Goal: Information Seeking & Learning: Understand process/instructions

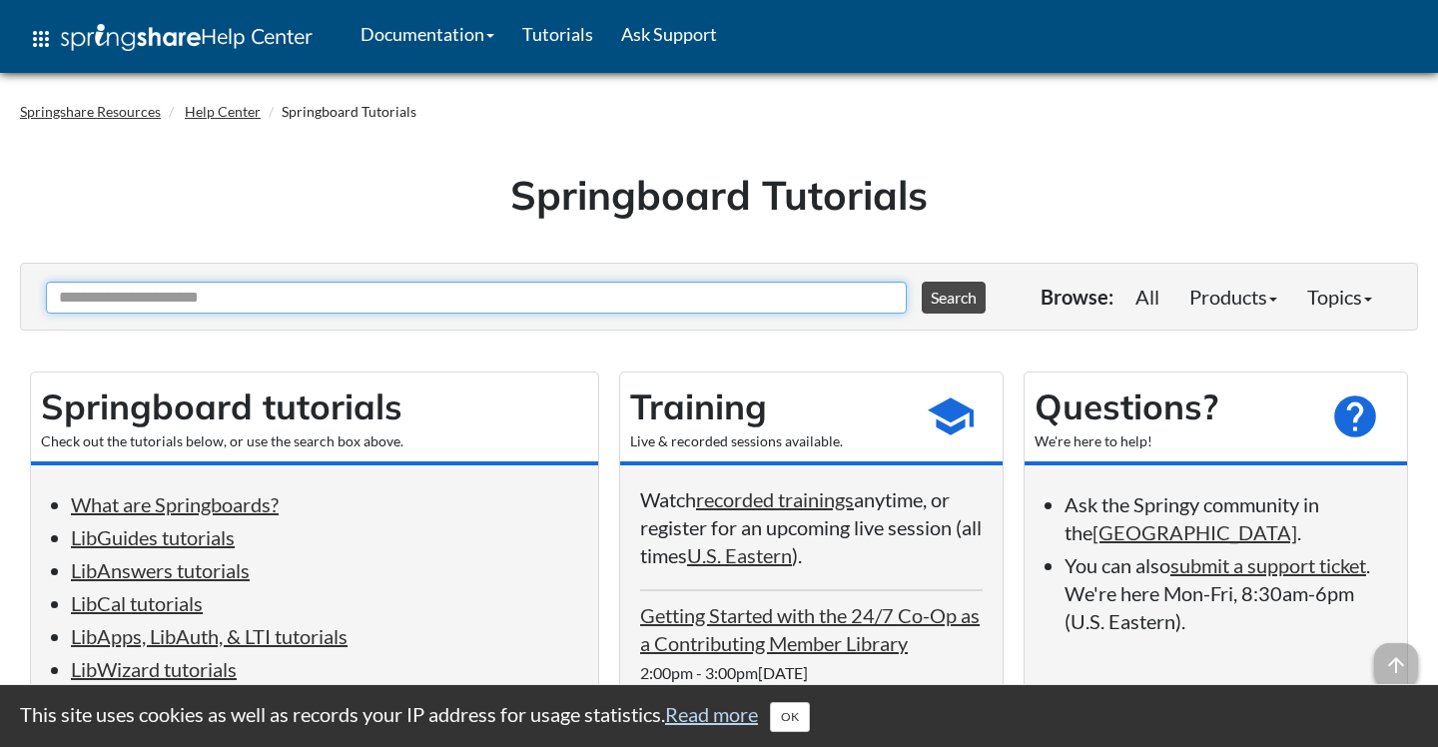
click at [462, 300] on input "Ask Another Question" at bounding box center [476, 298] width 861 height 32
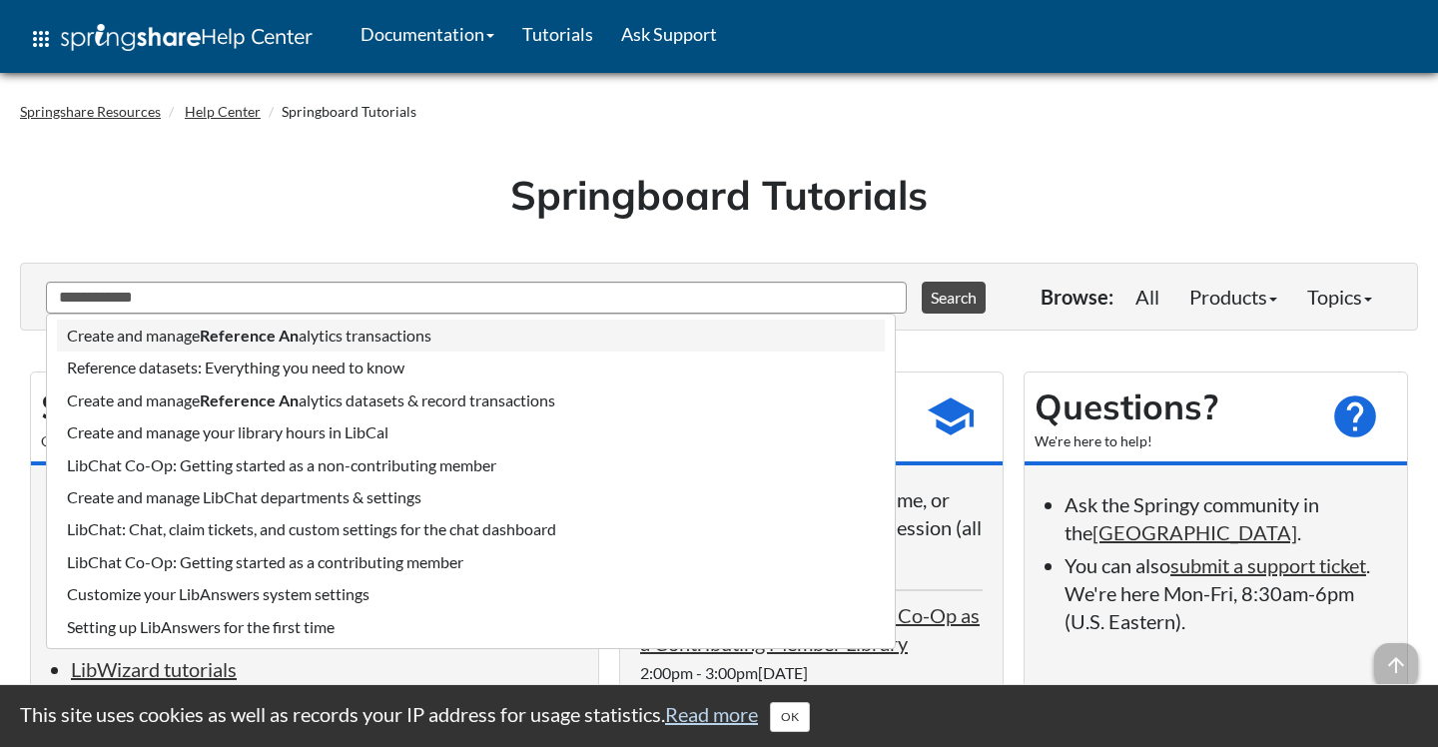
click at [424, 334] on li "Create and manage Reference An alytics transactions" at bounding box center [471, 336] width 828 height 32
type input "**********"
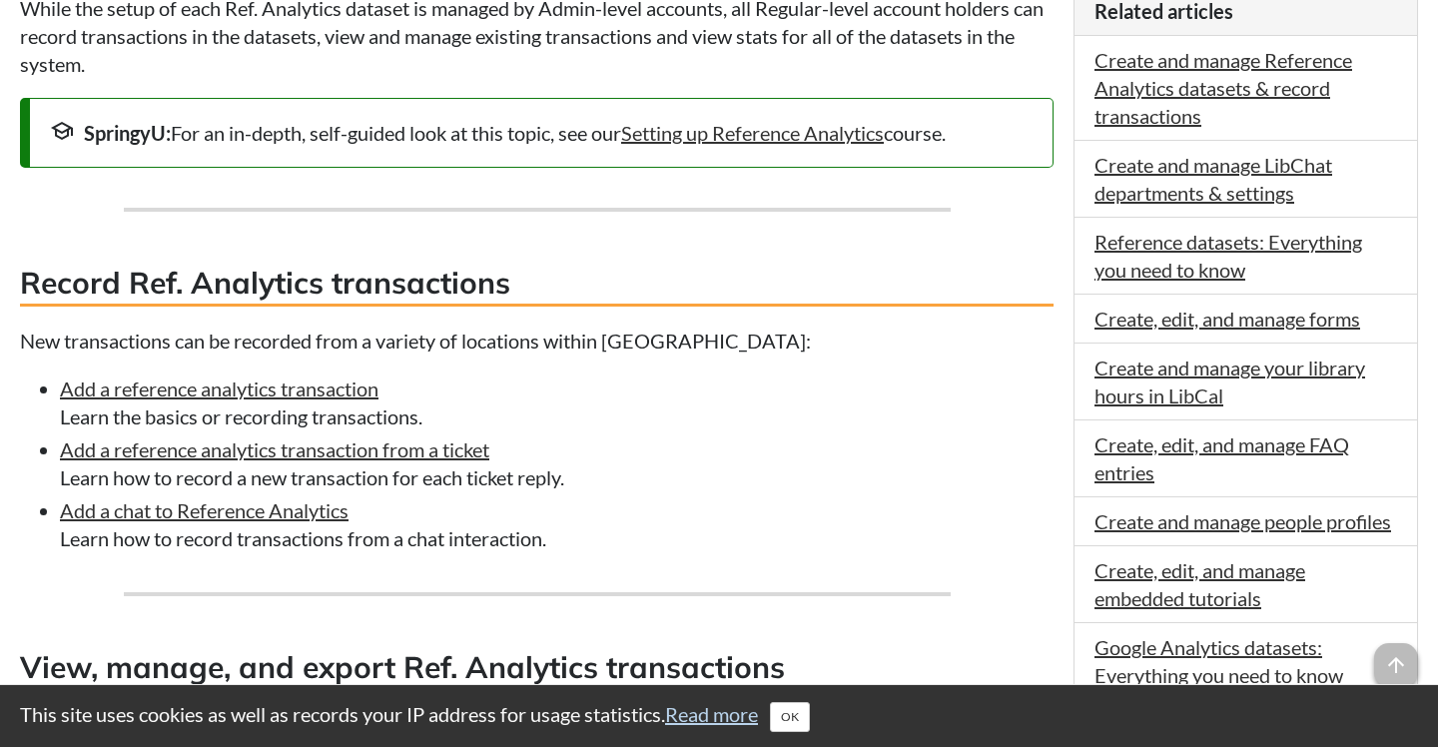
scroll to position [925, 0]
click at [777, 148] on div "SpringyU: For an in-depth, self-guided look at this topic, see our Setting up R…" at bounding box center [541, 134] width 983 height 28
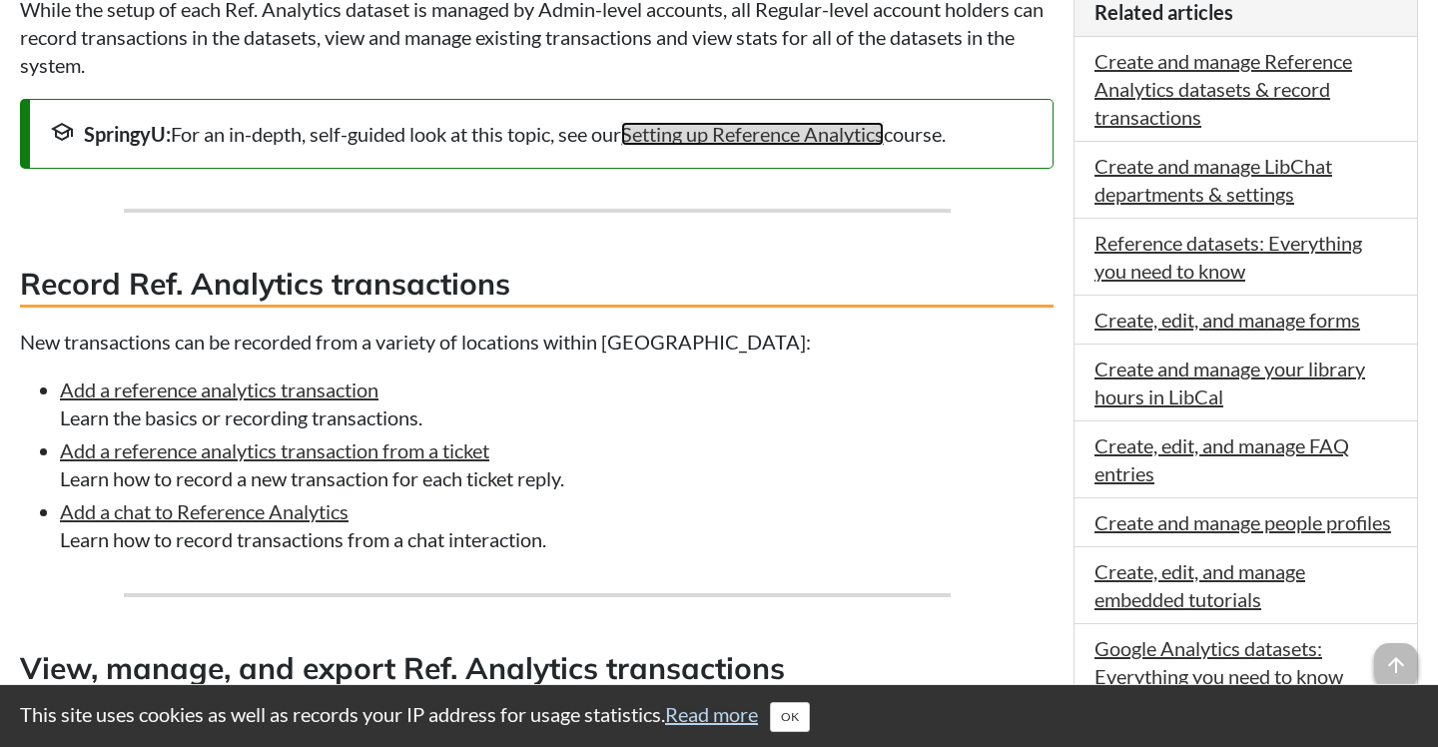
click at [776, 146] on link "Setting up Reference Analytics" at bounding box center [752, 134] width 263 height 24
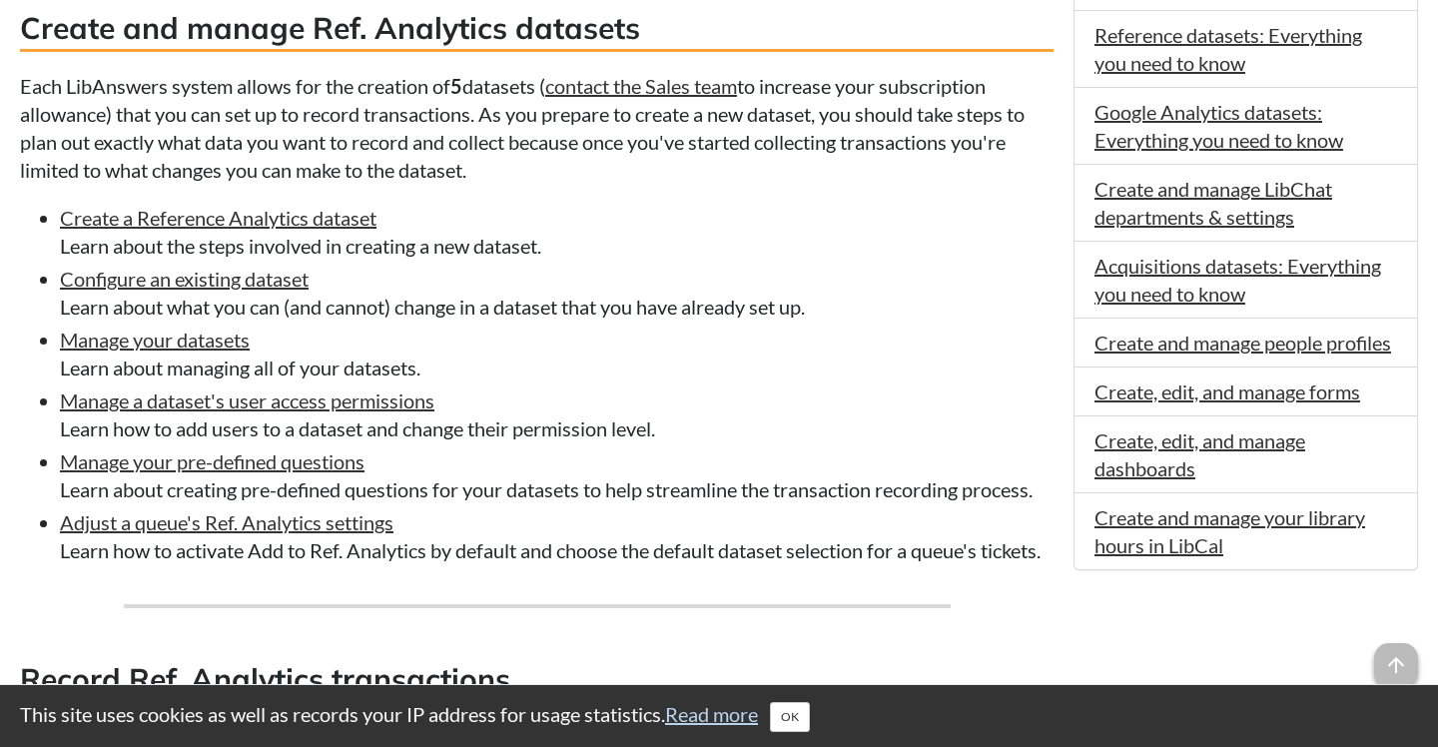
scroll to position [1077, 0]
drag, startPoint x: 465, startPoint y: 265, endPoint x: 512, endPoint y: 14, distance: 255.0
click at [478, 136] on div "With Reference Analytics you can go beyond tick sheets and effortlessly gather …" at bounding box center [537, 393] width 1034 height 1882
